Goal: Check status: Check status

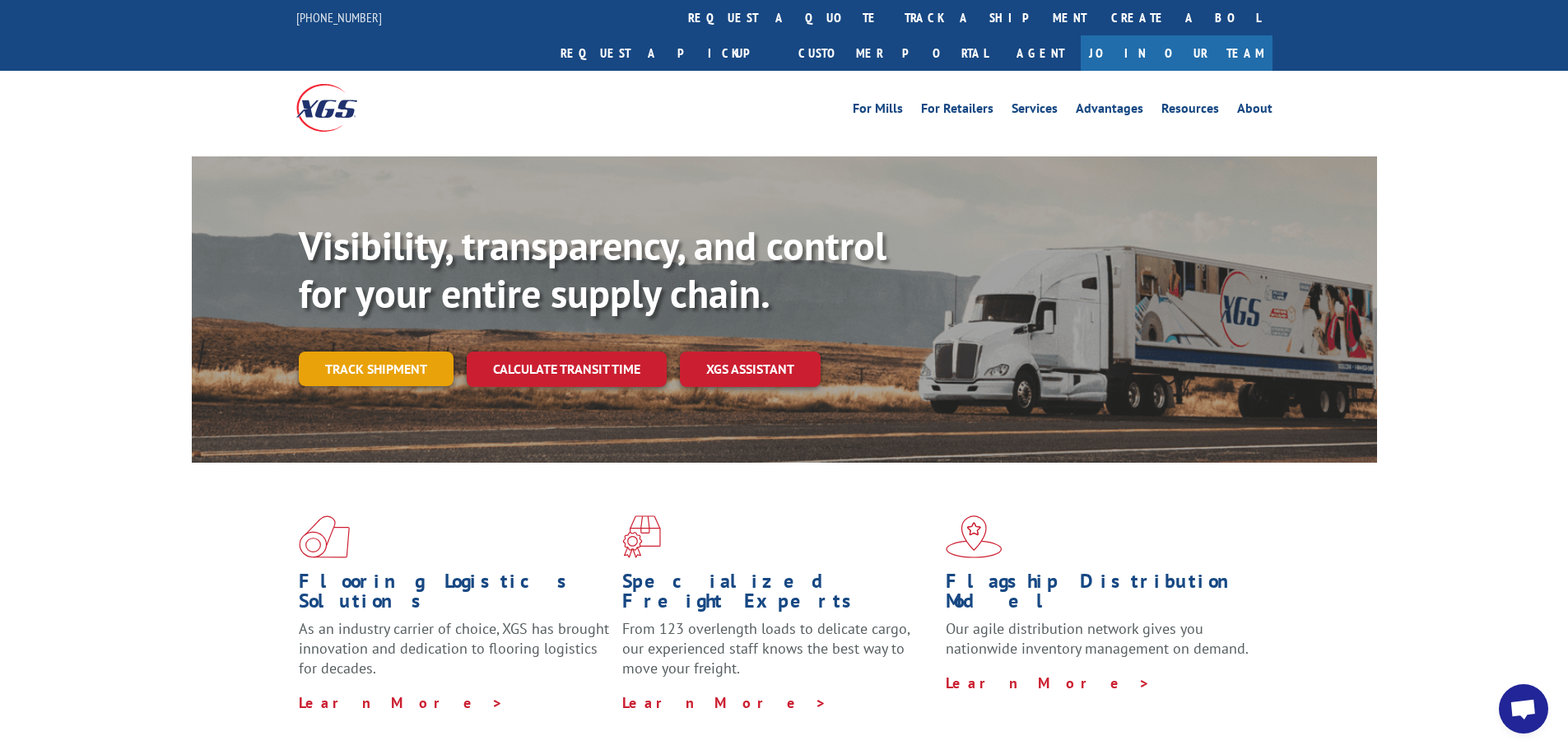
click at [386, 352] on link "Track shipment" at bounding box center [376, 369] width 155 height 35
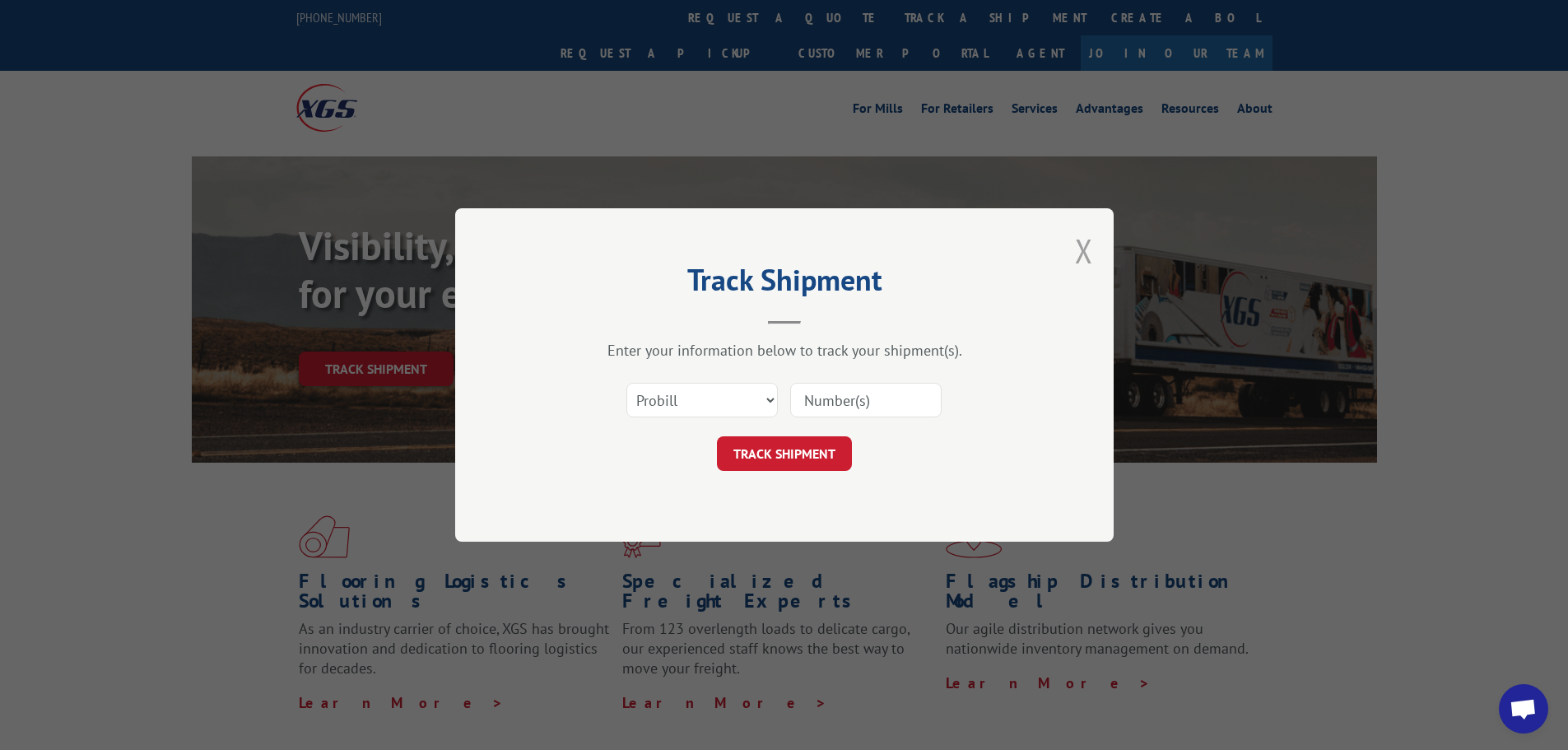
click at [1084, 251] on button "Close modal" at bounding box center [1083, 251] width 18 height 43
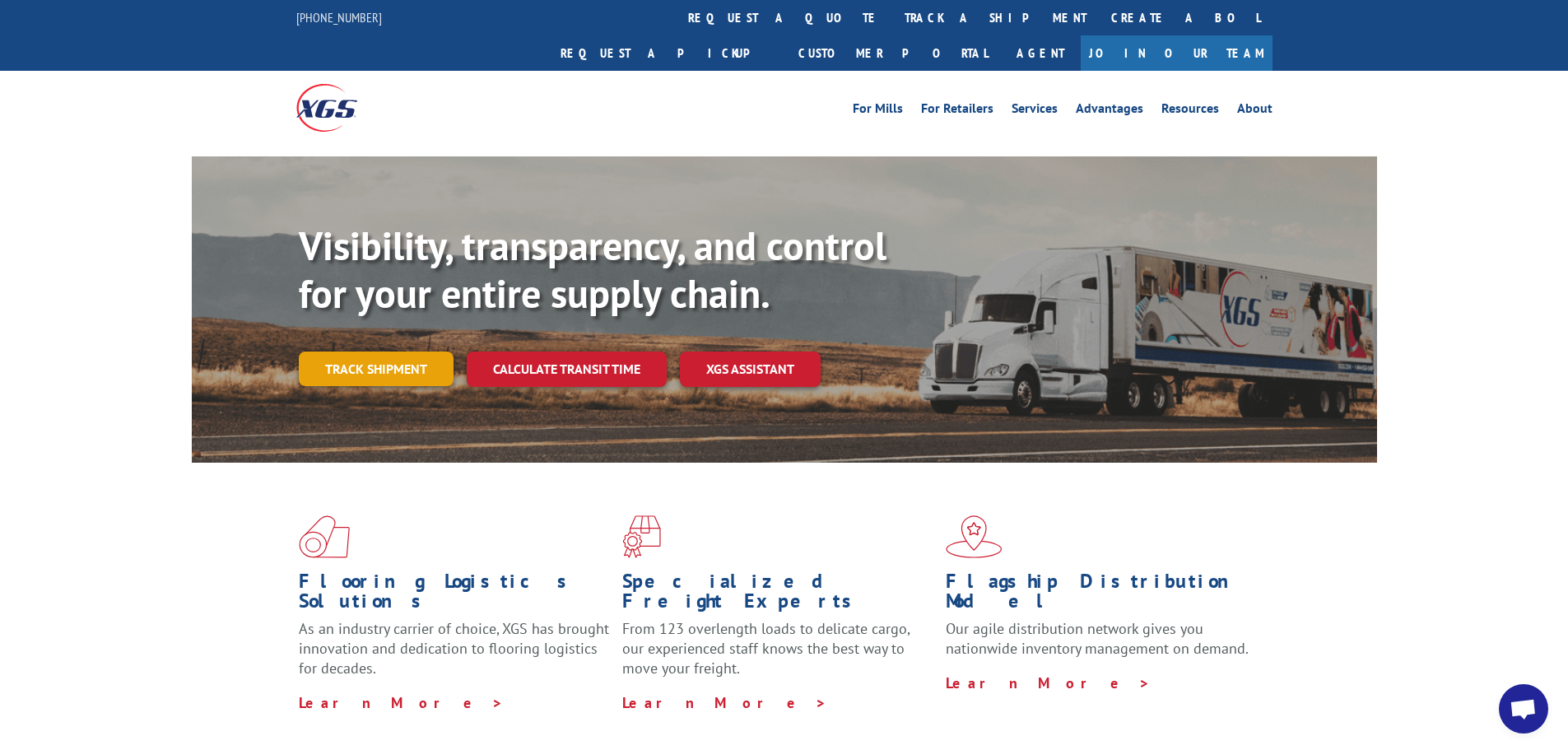
click at [379, 352] on link "Track shipment" at bounding box center [376, 369] width 155 height 35
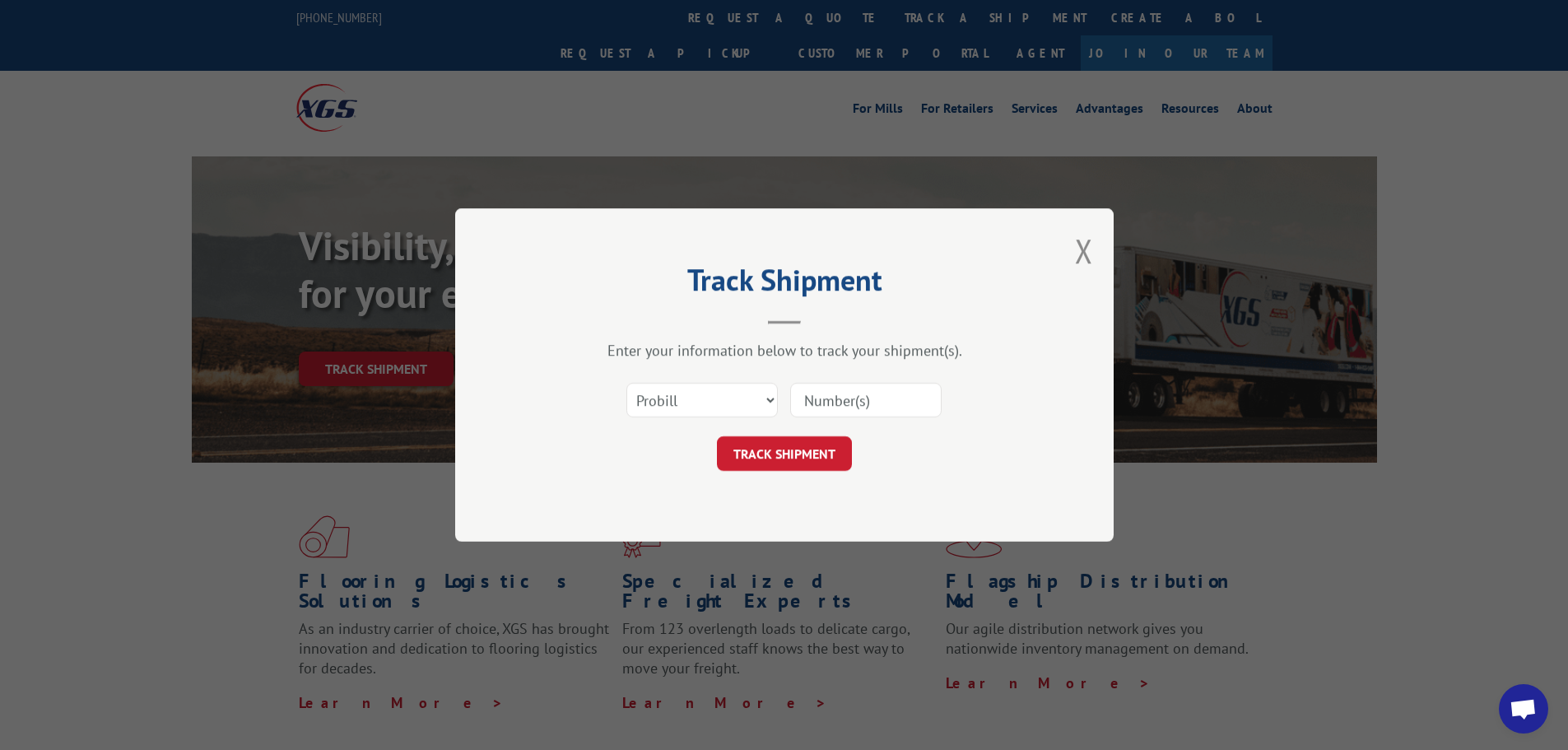
paste input "17259865"
type input "17259865"
click at [779, 459] on button "TRACK SHIPMENT" at bounding box center [784, 454] width 135 height 35
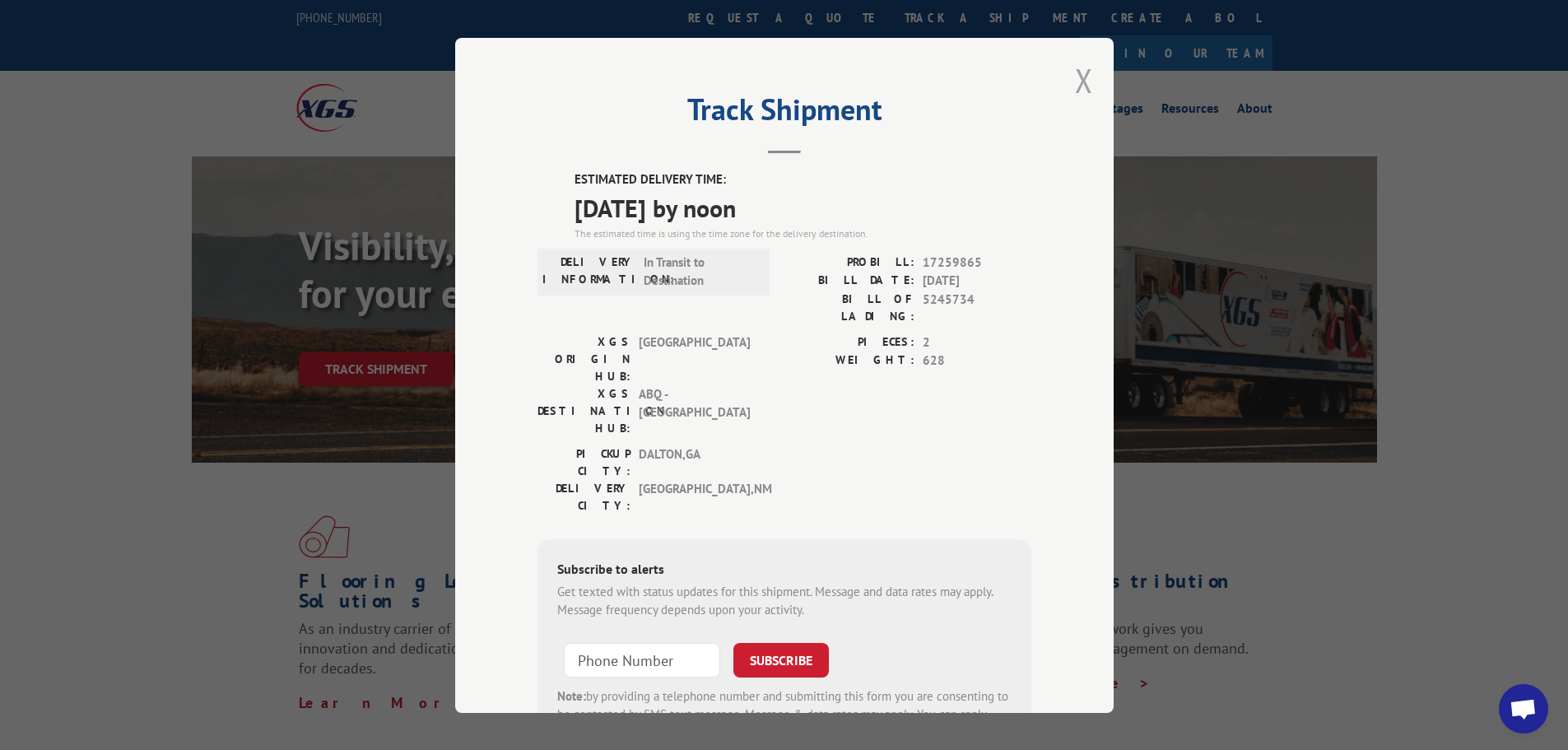
click at [1075, 80] on button "Close modal" at bounding box center [1083, 80] width 18 height 43
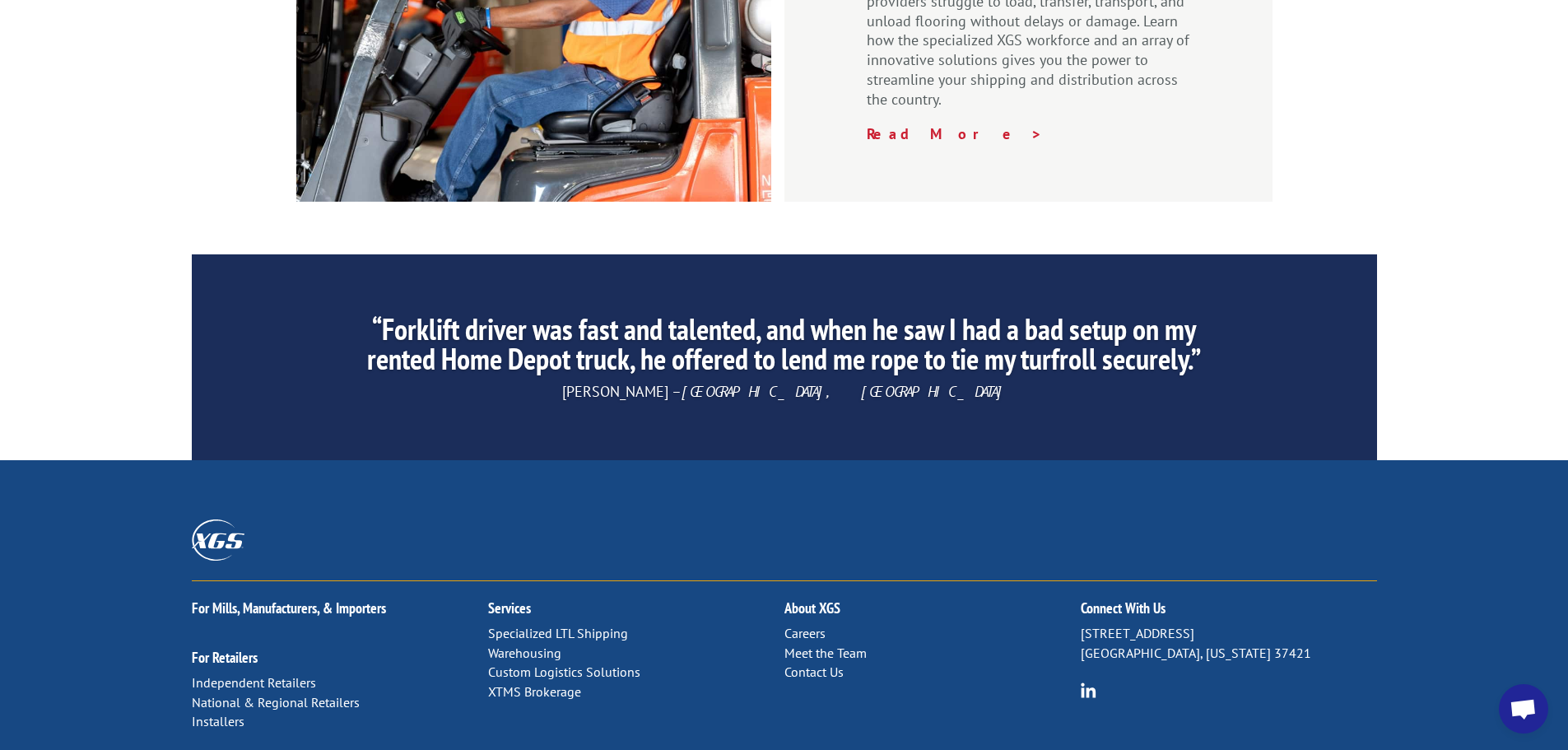
scroll to position [2471, 0]
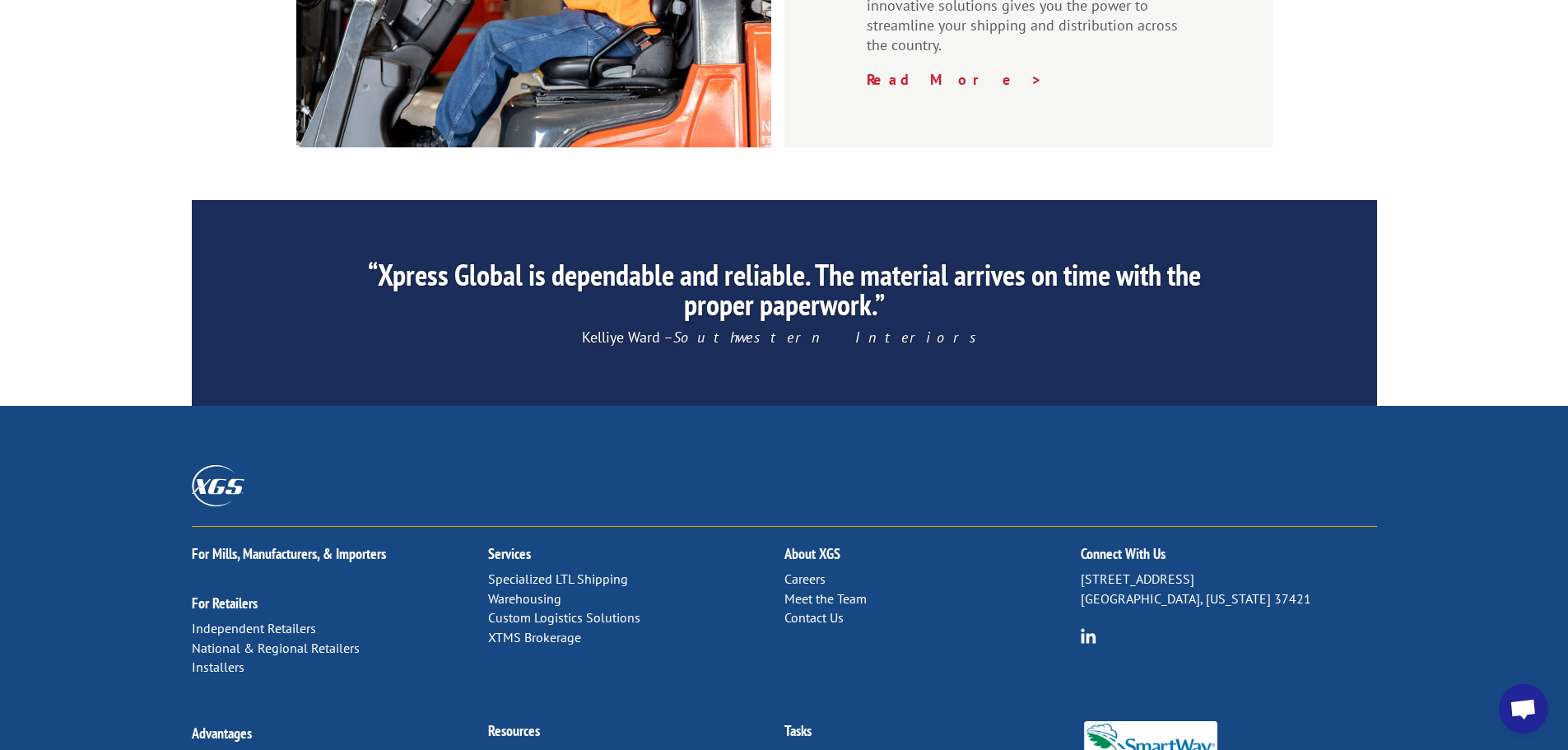
click at [825, 610] on link "Contact Us" at bounding box center [814, 617] width 59 height 16
